Goal: Task Accomplishment & Management: Manage account settings

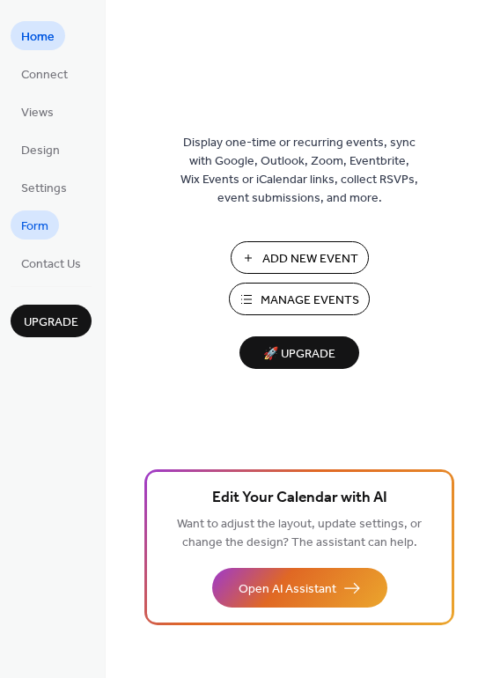
click at [56, 233] on link "Form" at bounding box center [35, 225] width 48 height 29
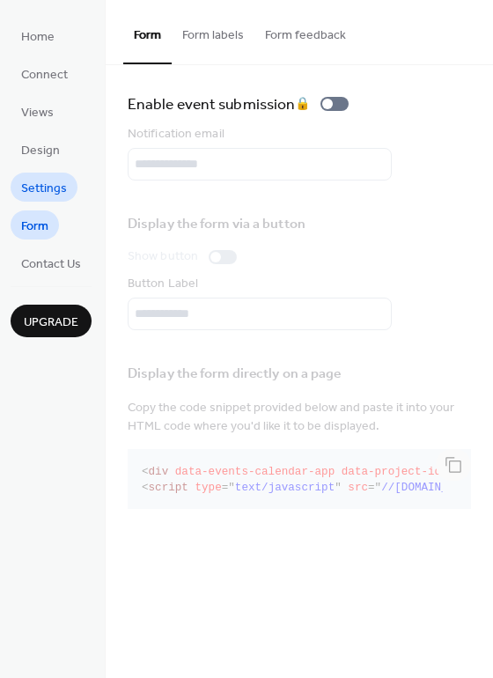
click at [59, 183] on span "Settings" at bounding box center [44, 189] width 46 height 18
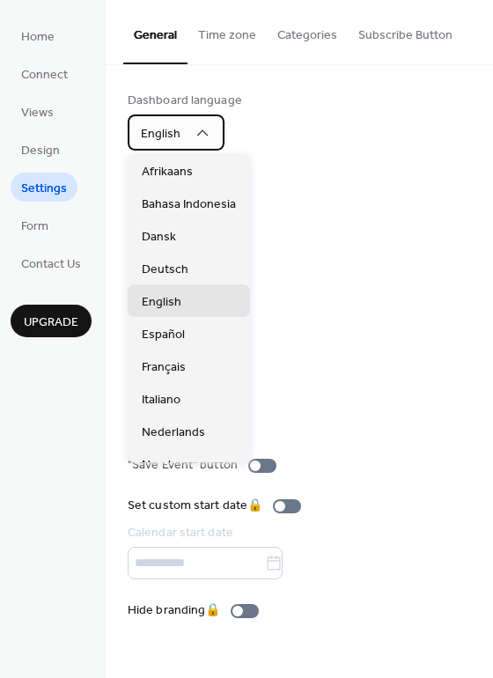
click at [218, 127] on div "English" at bounding box center [176, 133] width 97 height 36
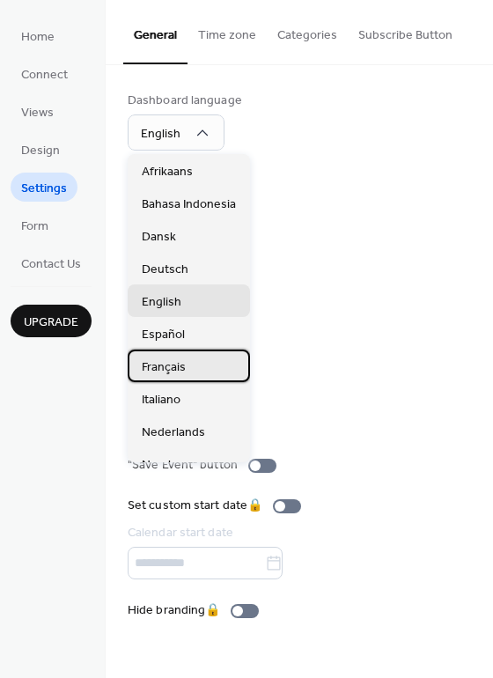
click at [193, 366] on div "Français" at bounding box center [189, 366] width 122 height 33
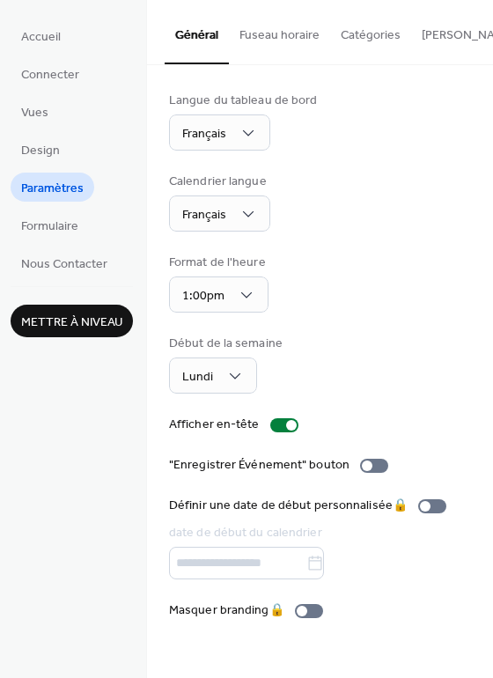
click at [280, 33] on button "Fuseau horaire" at bounding box center [279, 31] width 101 height 63
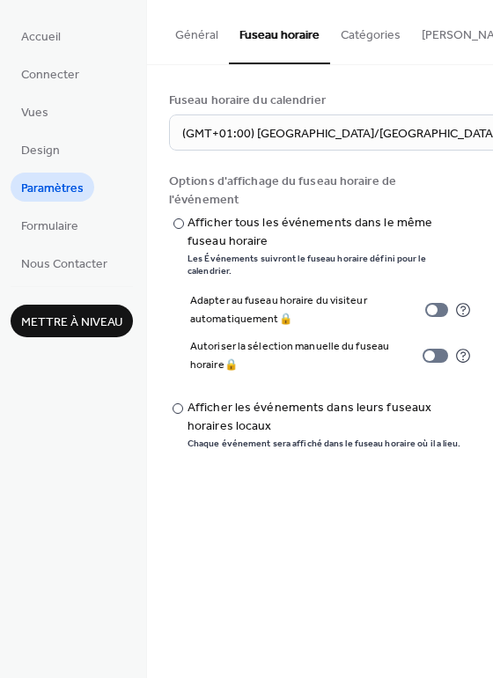
click at [378, 41] on button "Catégories" at bounding box center [370, 31] width 81 height 63
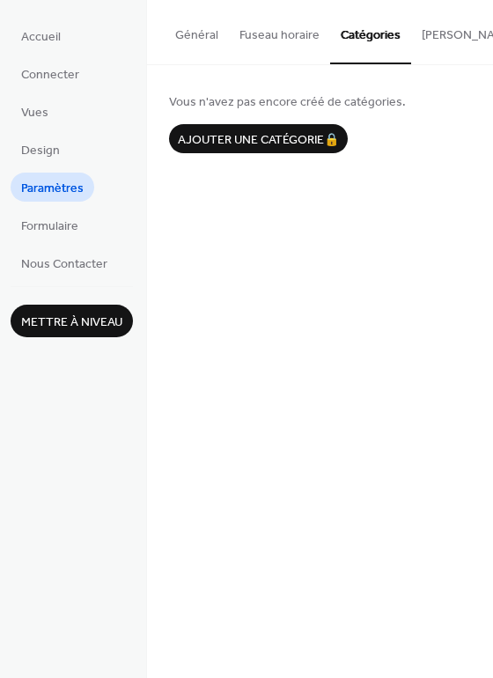
click at [440, 33] on button "[PERSON_NAME] S'abonner" at bounding box center [497, 31] width 173 height 63
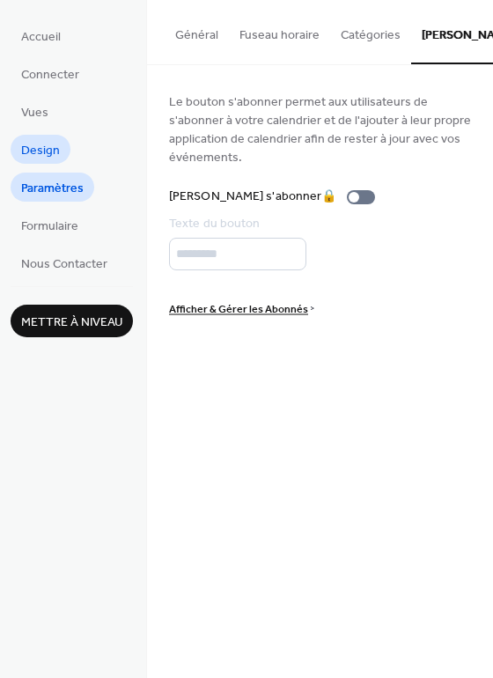
click at [38, 142] on span "Design" at bounding box center [40, 151] width 39 height 18
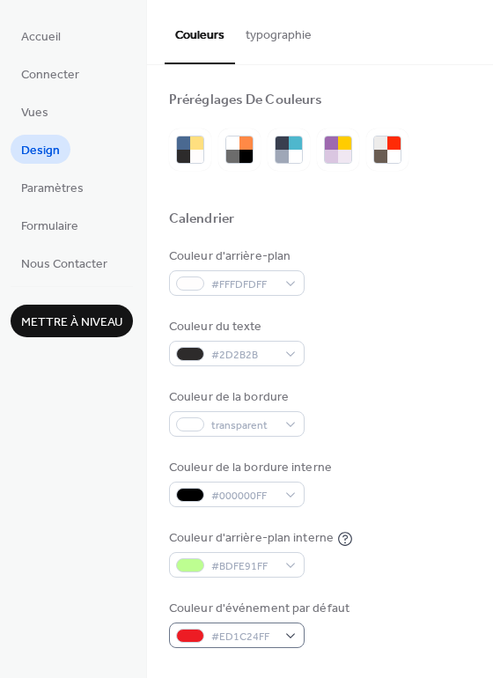
scroll to position [88, 0]
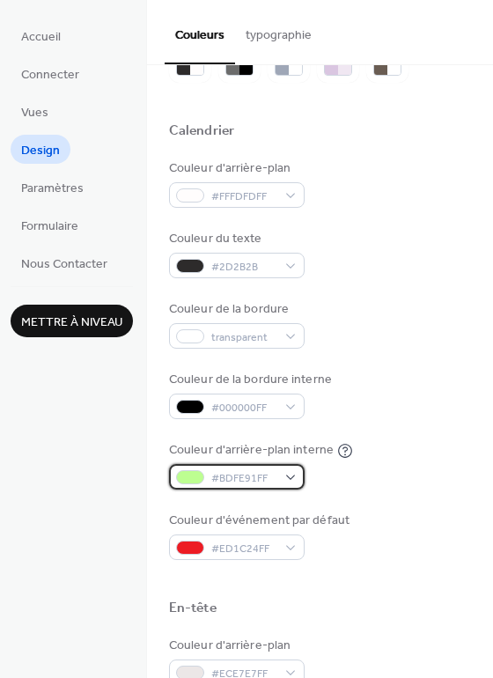
click at [188, 477] on div at bounding box center [190, 477] width 28 height 14
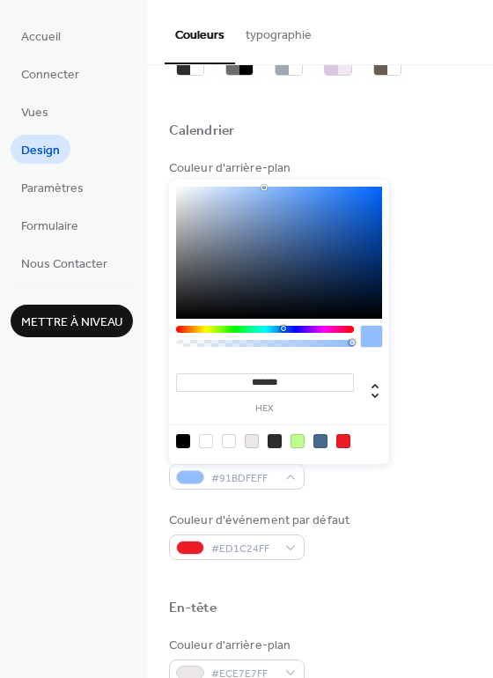
drag, startPoint x: 225, startPoint y: 330, endPoint x: 283, endPoint y: 336, distance: 57.6
click at [283, 336] on div at bounding box center [265, 341] width 178 height 30
drag, startPoint x: 263, startPoint y: 184, endPoint x: 333, endPoint y: 198, distance: 71.0
click at [333, 198] on div "******* hex" at bounding box center [279, 322] width 220 height 284
drag, startPoint x: 262, startPoint y: 188, endPoint x: 338, endPoint y: 191, distance: 76.7
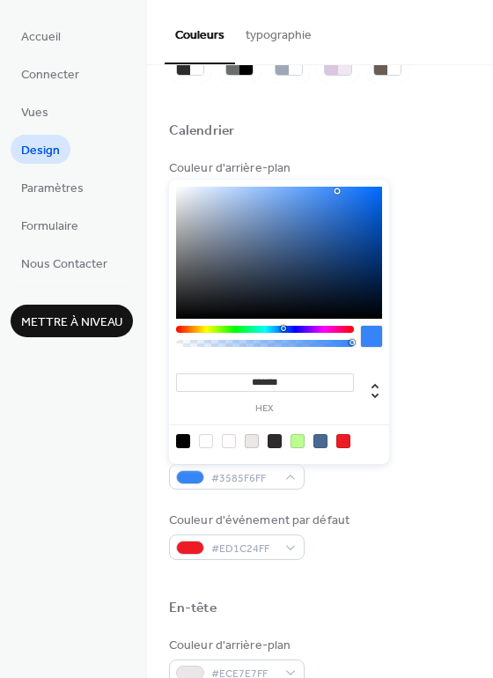
click at [338, 191] on div at bounding box center [279, 253] width 206 height 132
click at [332, 196] on div at bounding box center [279, 253] width 206 height 132
click at [305, 200] on div at bounding box center [279, 253] width 206 height 132
click at [299, 189] on div at bounding box center [279, 253] width 206 height 132
click at [279, 181] on div "******* hex" at bounding box center [279, 322] width 220 height 284
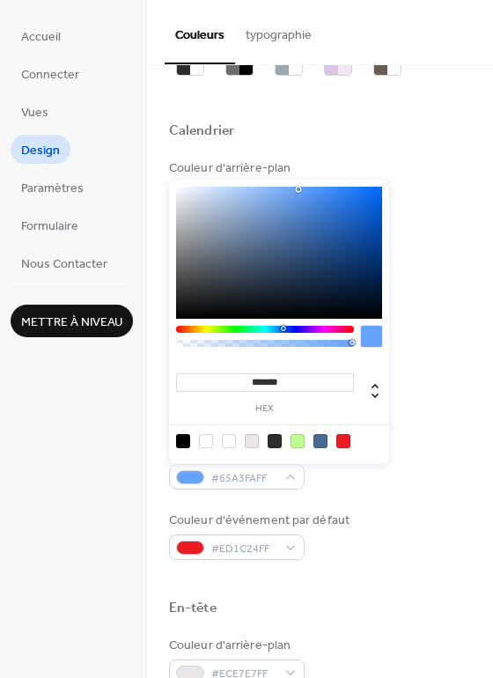
type input "*******"
click at [278, 190] on div at bounding box center [279, 253] width 206 height 132
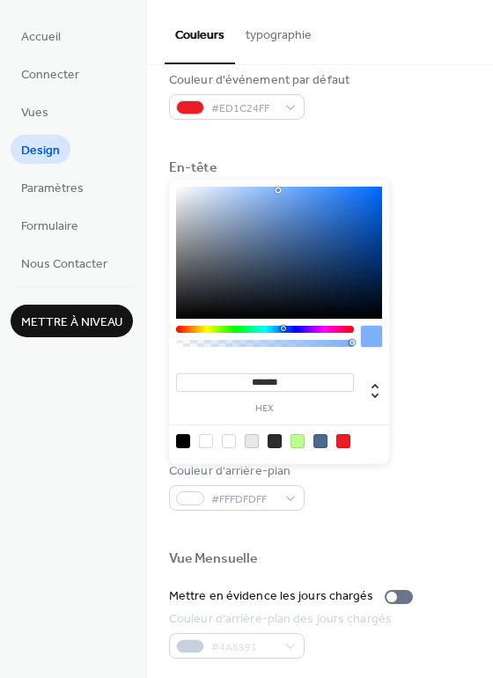
scroll to position [754, 0]
